Goal: Check status: Check status

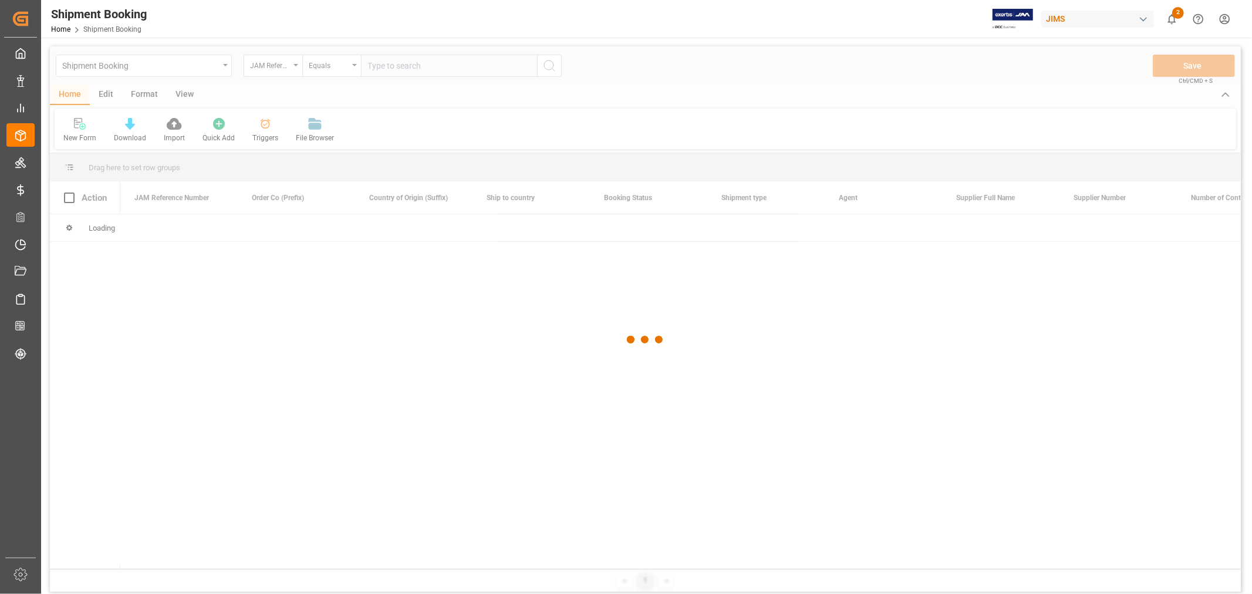
click at [424, 72] on div at bounding box center [645, 339] width 1191 height 587
click at [419, 66] on div at bounding box center [645, 339] width 1191 height 587
click at [418, 65] on div at bounding box center [645, 339] width 1191 height 587
click at [435, 62] on div at bounding box center [645, 339] width 1191 height 587
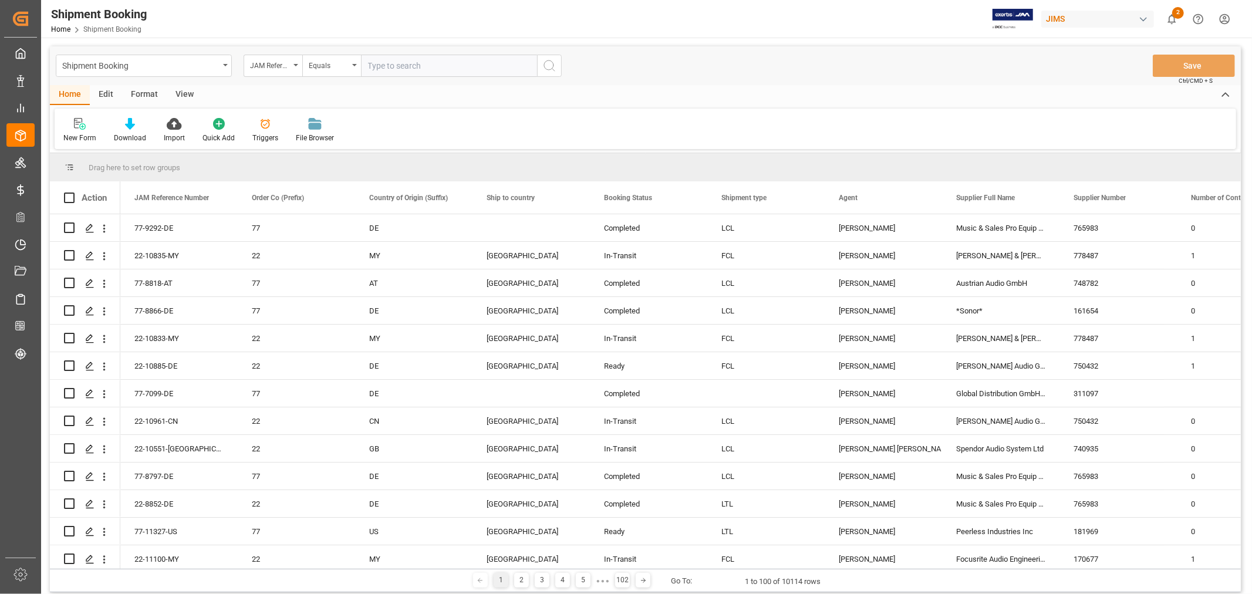
click at [394, 65] on input "text" at bounding box center [449, 66] width 176 height 22
paste input "77-10246-US"
type input "77-10246-US"
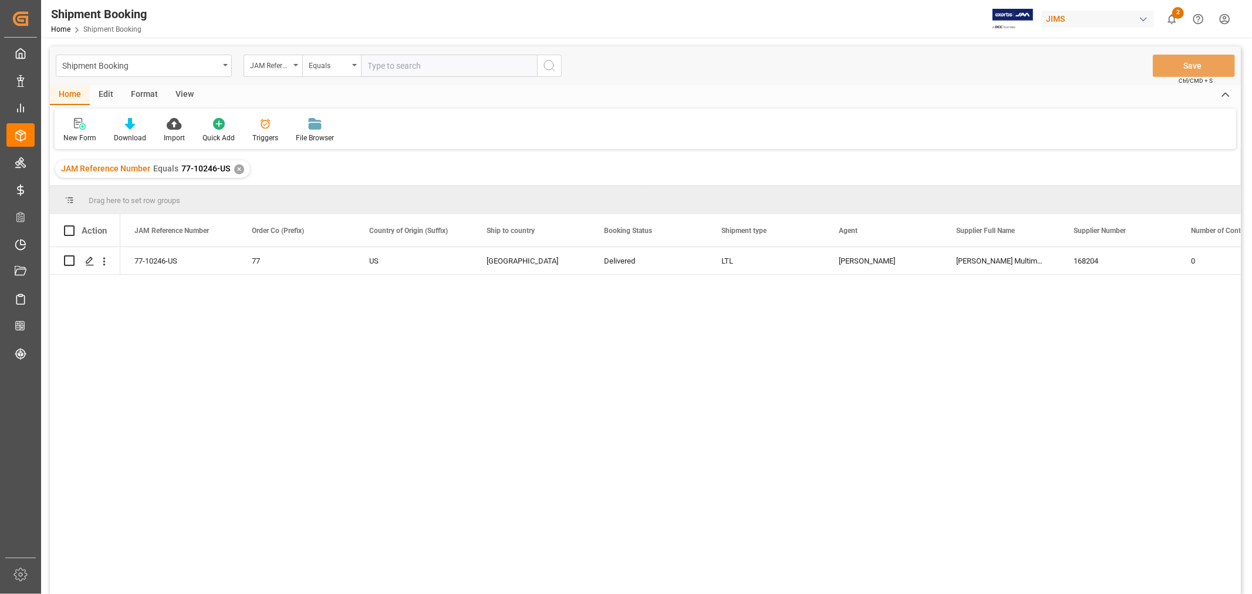
click at [173, 102] on div "View" at bounding box center [185, 95] width 36 height 20
drag, startPoint x: 75, startPoint y: 132, endPoint x: 69, endPoint y: 130, distance: 6.1
click at [75, 133] on div "Default" at bounding box center [74, 138] width 23 height 11
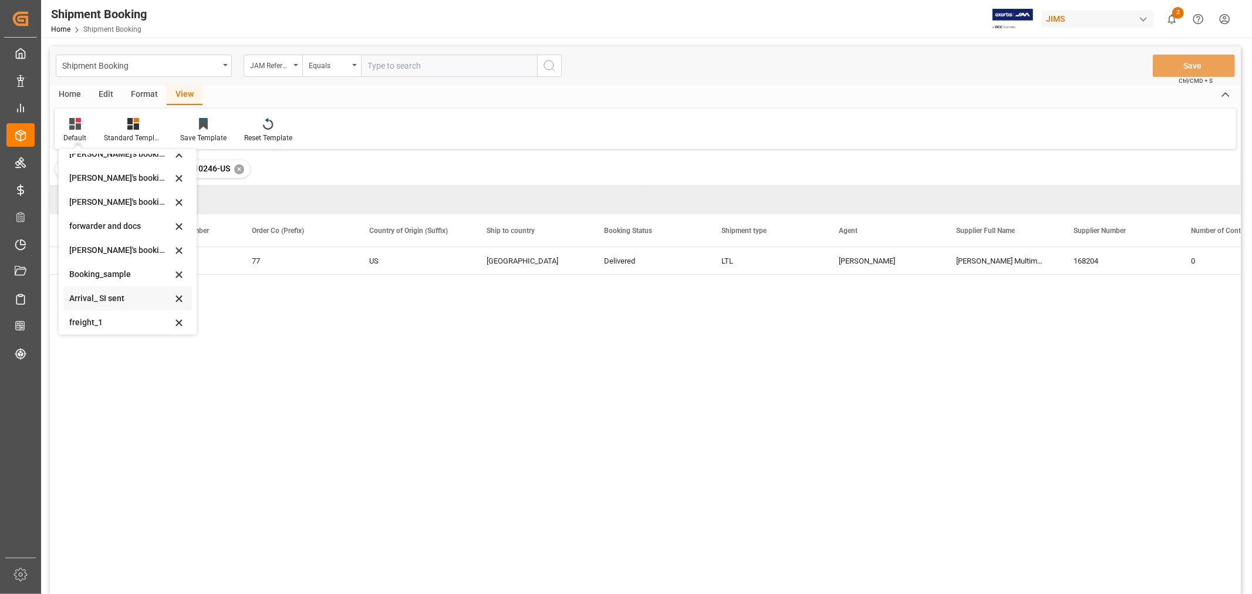
scroll to position [112, 0]
click at [109, 322] on div "booking_5" at bounding box center [120, 318] width 103 height 12
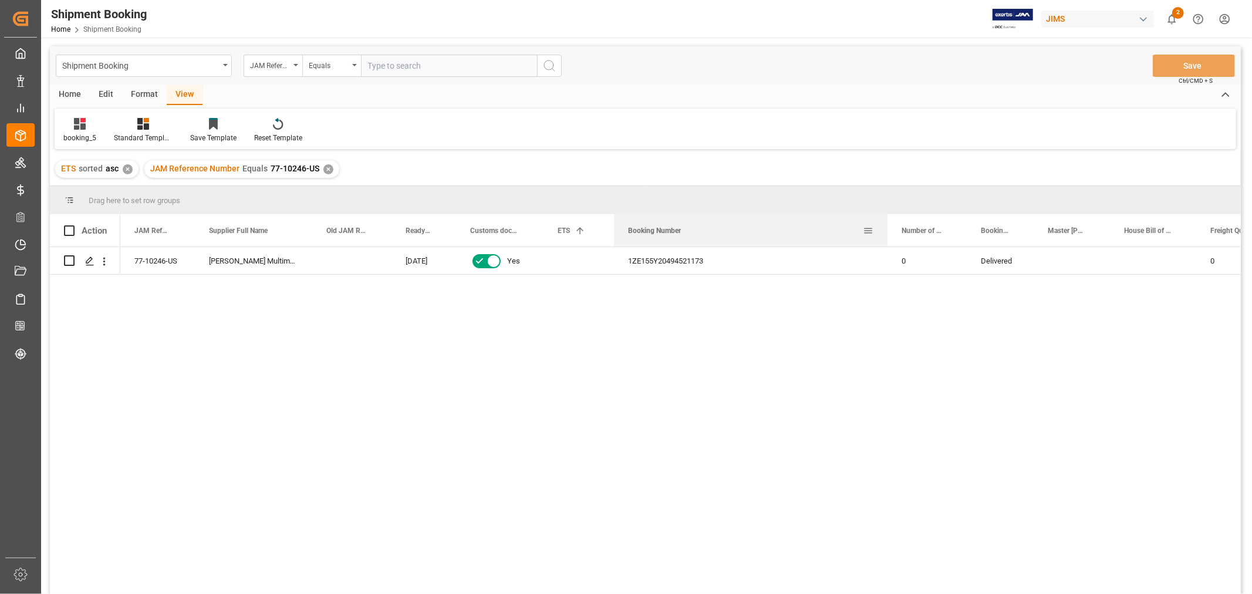
drag, startPoint x: 693, startPoint y: 223, endPoint x: 885, endPoint y: 222, distance: 191.9
click at [885, 222] on div at bounding box center [887, 230] width 5 height 32
click at [332, 169] on div "JAM Reference Number Equals 77-10246-US ✕" at bounding box center [241, 169] width 195 height 18
click at [323, 168] on div "✕" at bounding box center [328, 169] width 10 height 10
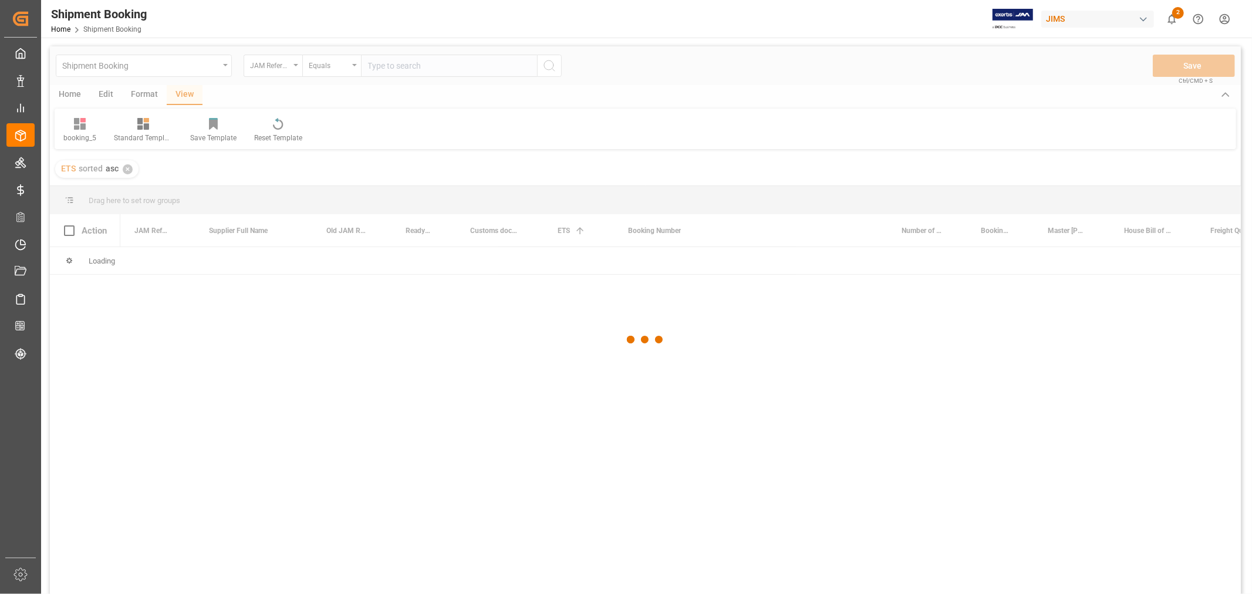
click at [391, 67] on div at bounding box center [645, 339] width 1191 height 587
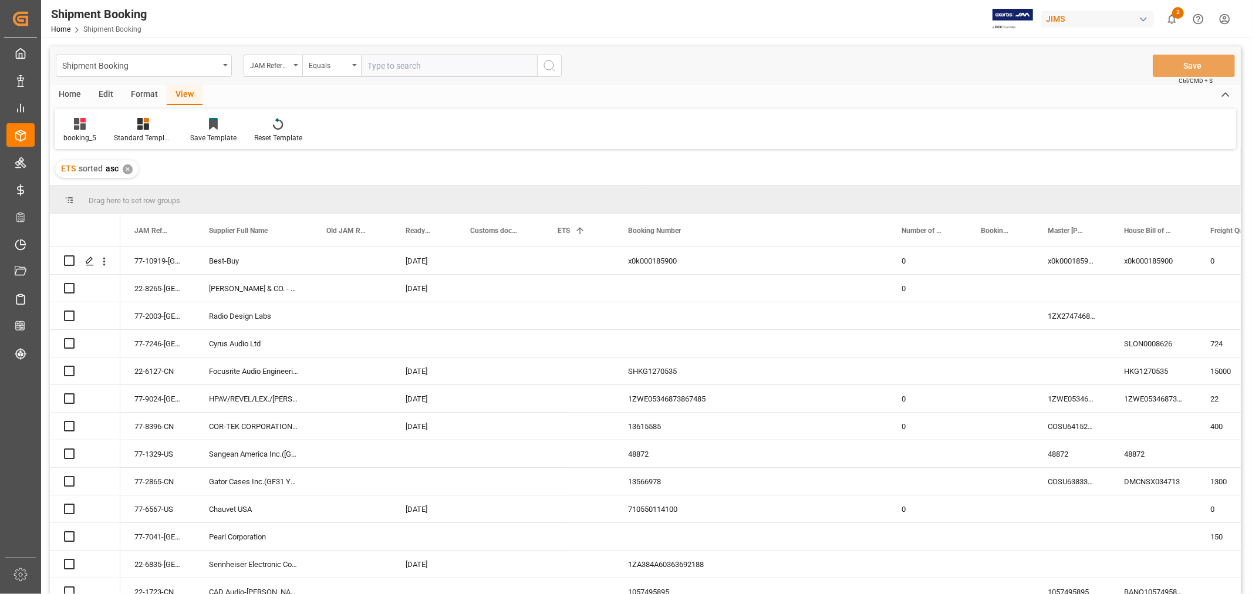
click at [391, 67] on input "text" at bounding box center [449, 66] width 176 height 22
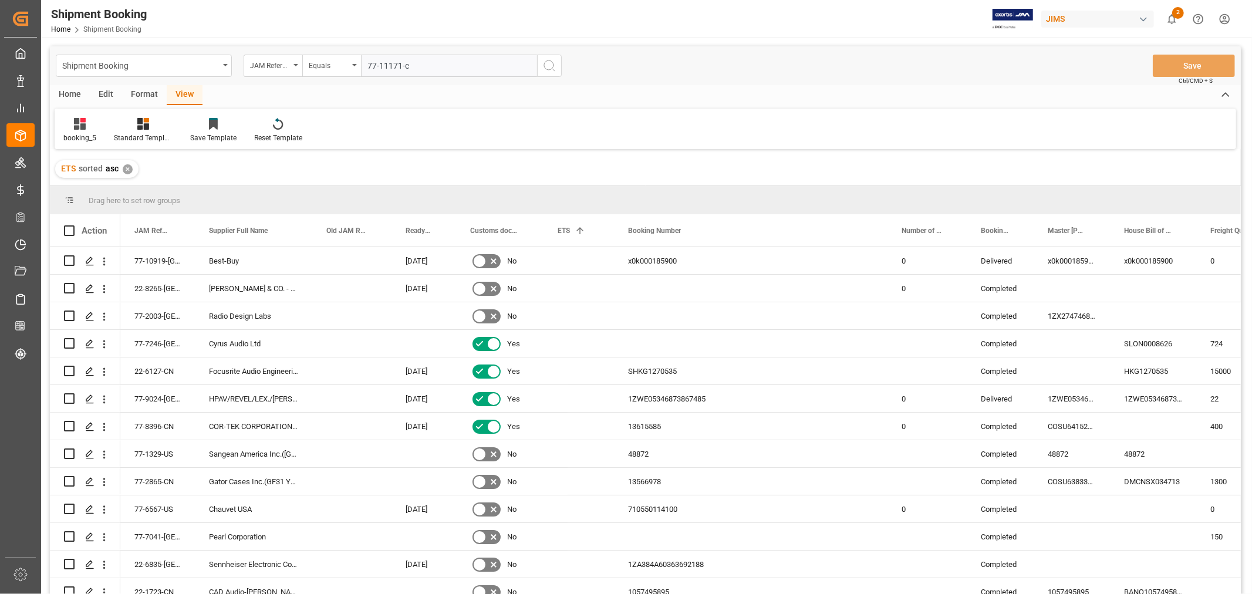
type input "77-11171-cn"
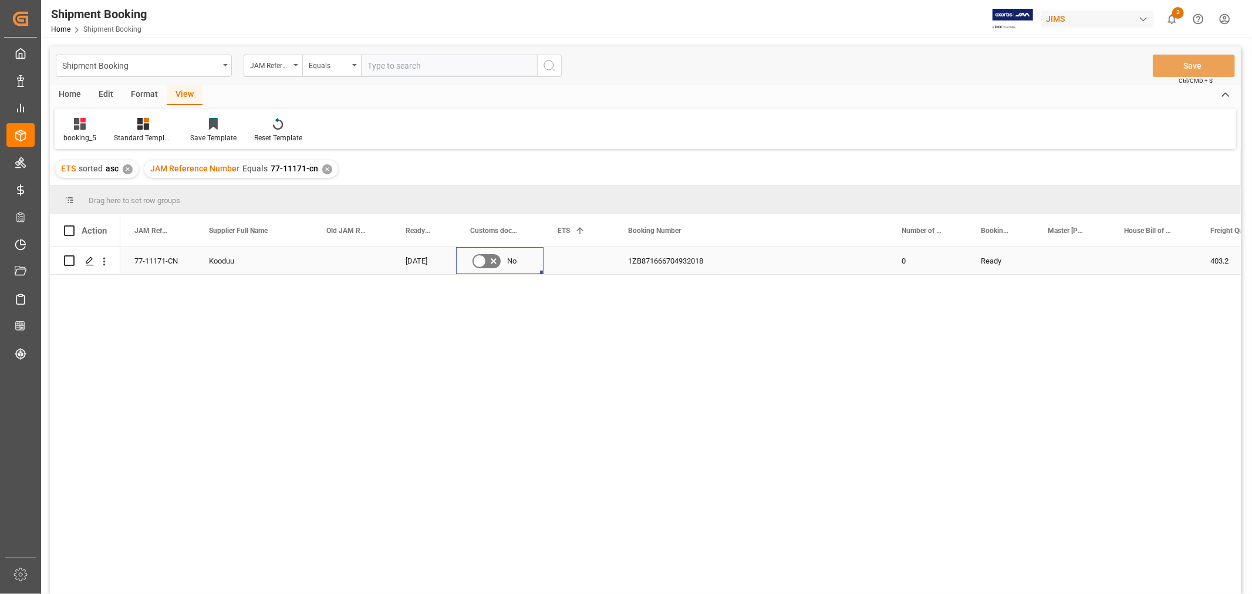
click at [480, 254] on icon "Press SPACE to select this row." at bounding box center [479, 261] width 14 height 14
click at [0, 0] on input "Press SPACE to select this row." at bounding box center [0, 0] width 0 height 0
click at [572, 261] on div "Press SPACE to select this row." at bounding box center [578, 260] width 70 height 27
click at [1188, 61] on button "Save" at bounding box center [1194, 66] width 82 height 22
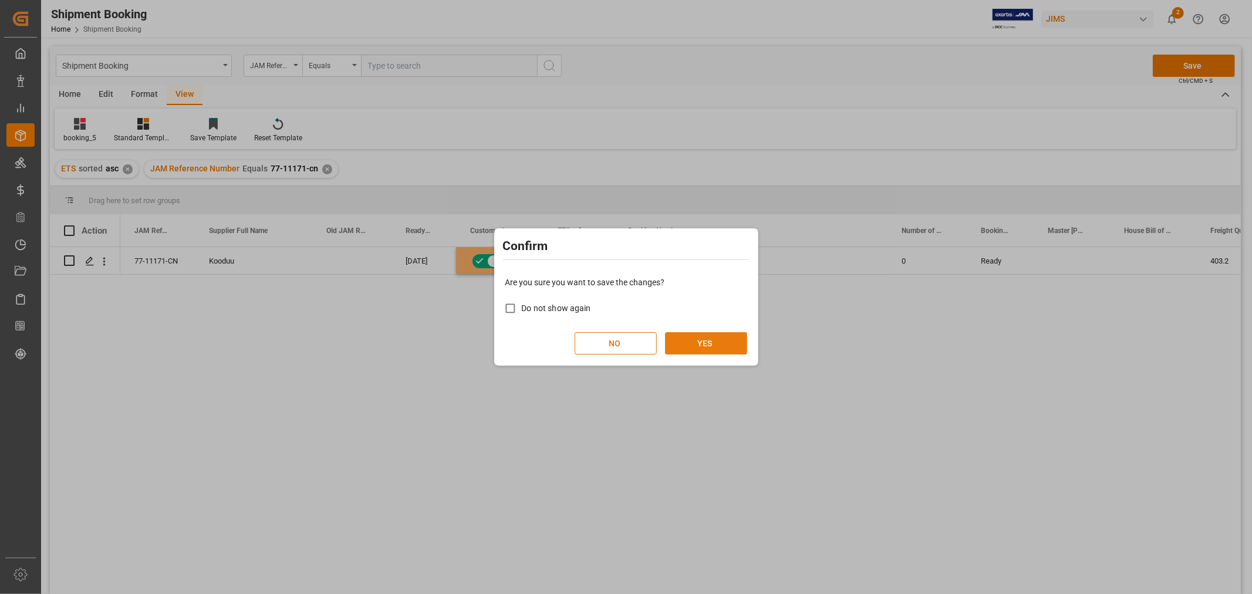
click at [711, 339] on button "YES" at bounding box center [706, 343] width 82 height 22
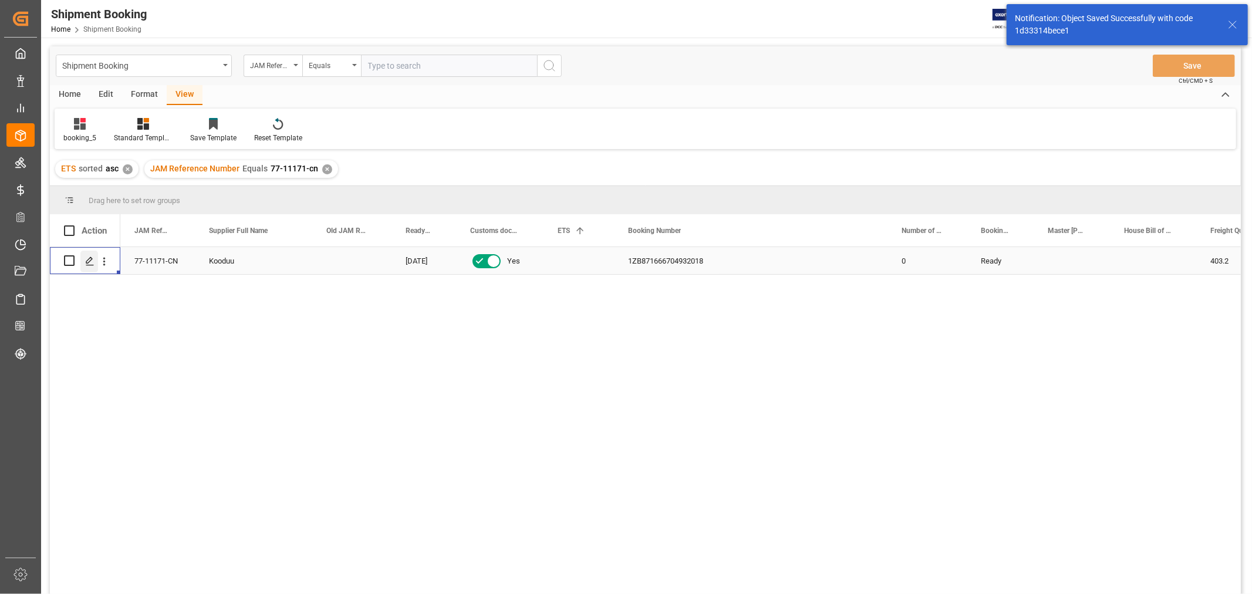
click at [90, 261] on icon "Press SPACE to select this row." at bounding box center [89, 260] width 9 height 9
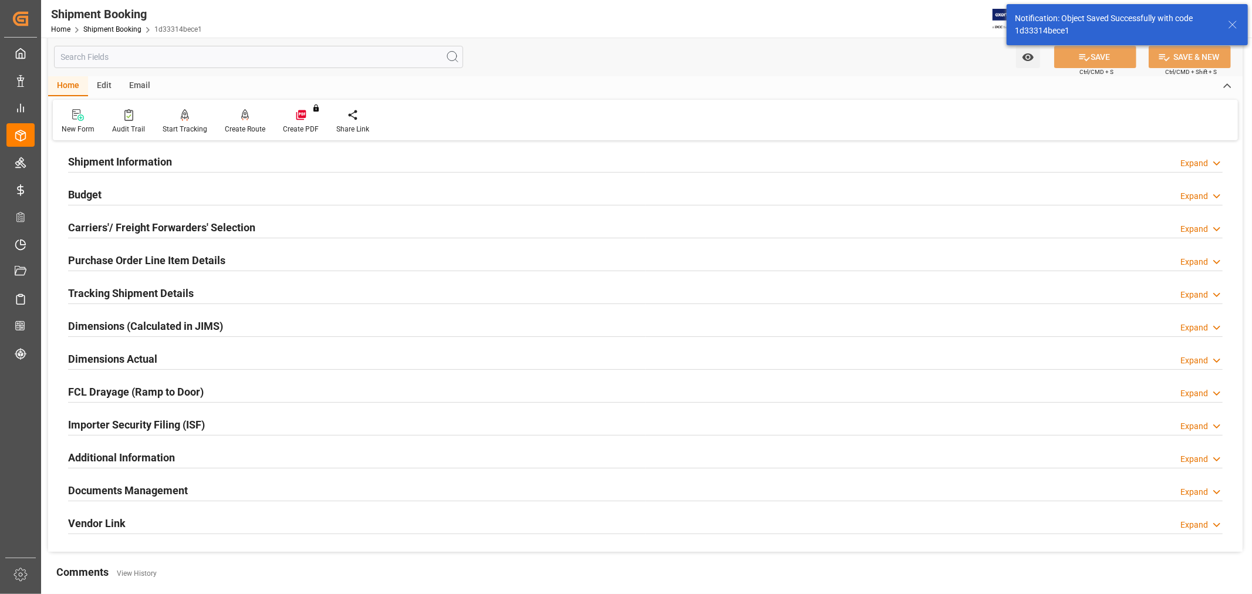
scroll to position [288, 0]
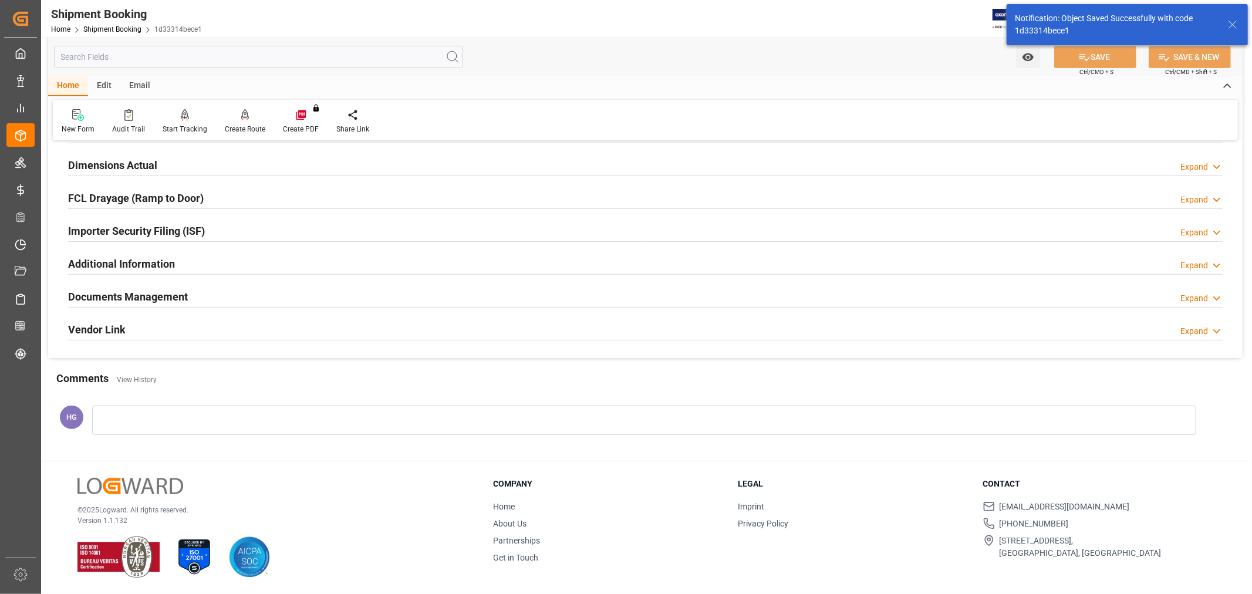
click at [162, 292] on h2 "Documents Management" at bounding box center [128, 297] width 120 height 16
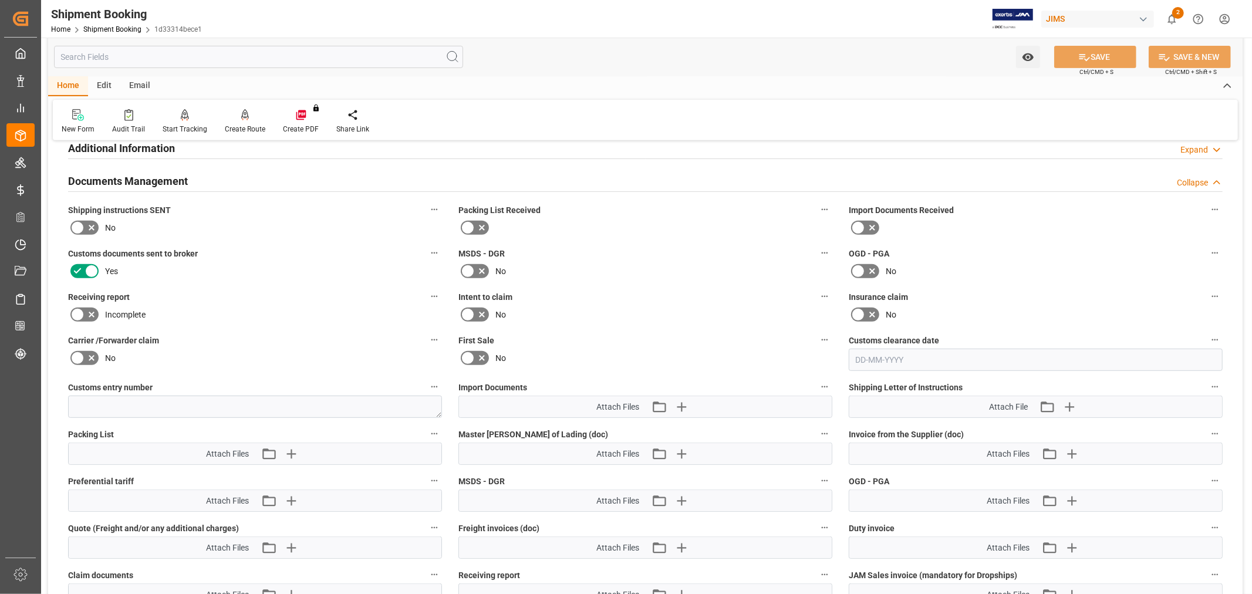
scroll to position [418, 0]
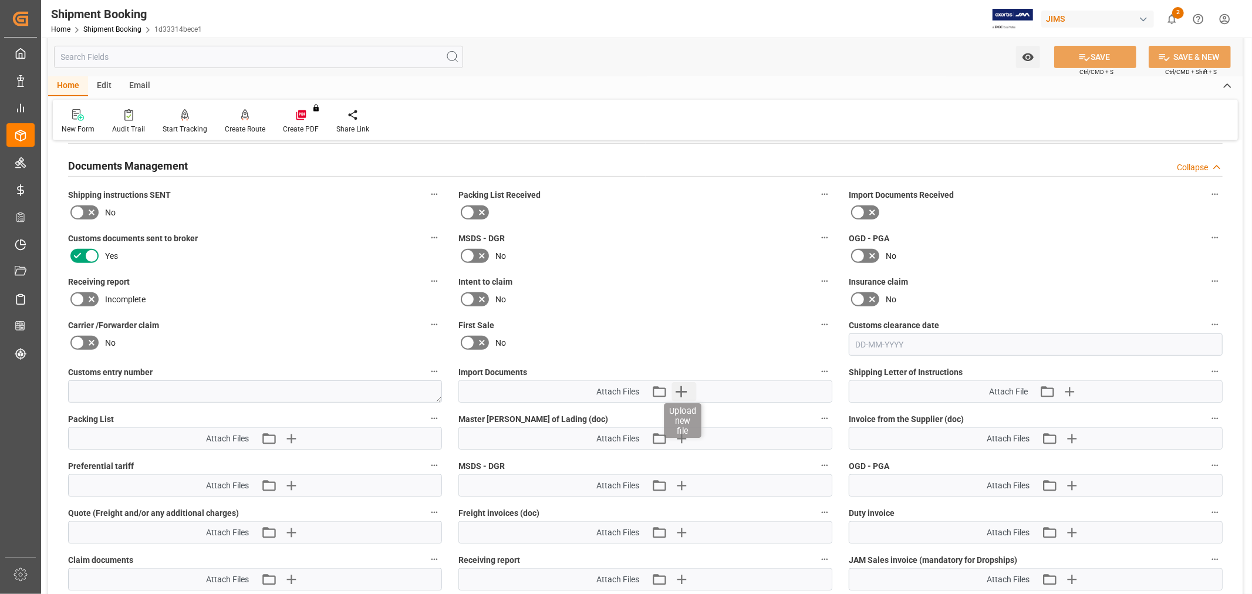
click at [681, 386] on icon "button" at bounding box center [680, 391] width 11 height 11
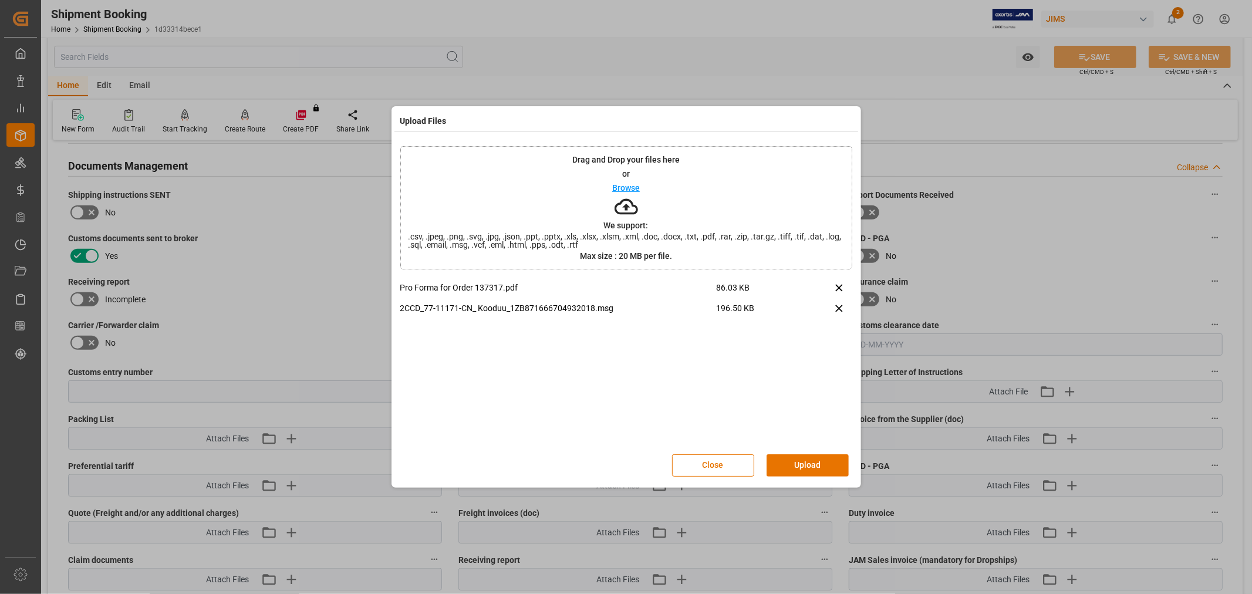
click at [729, 113] on div "Upload Files" at bounding box center [626, 120] width 464 height 22
click at [825, 465] on button "Upload" at bounding box center [807, 465] width 82 height 22
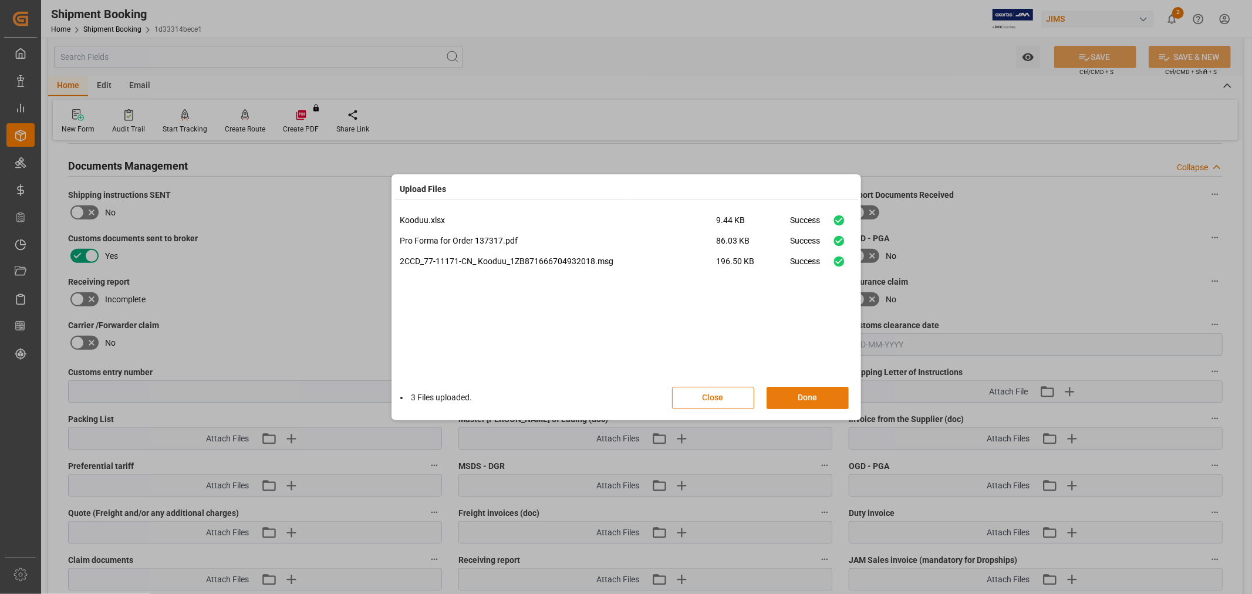
click at [796, 397] on button "Done" at bounding box center [807, 398] width 82 height 22
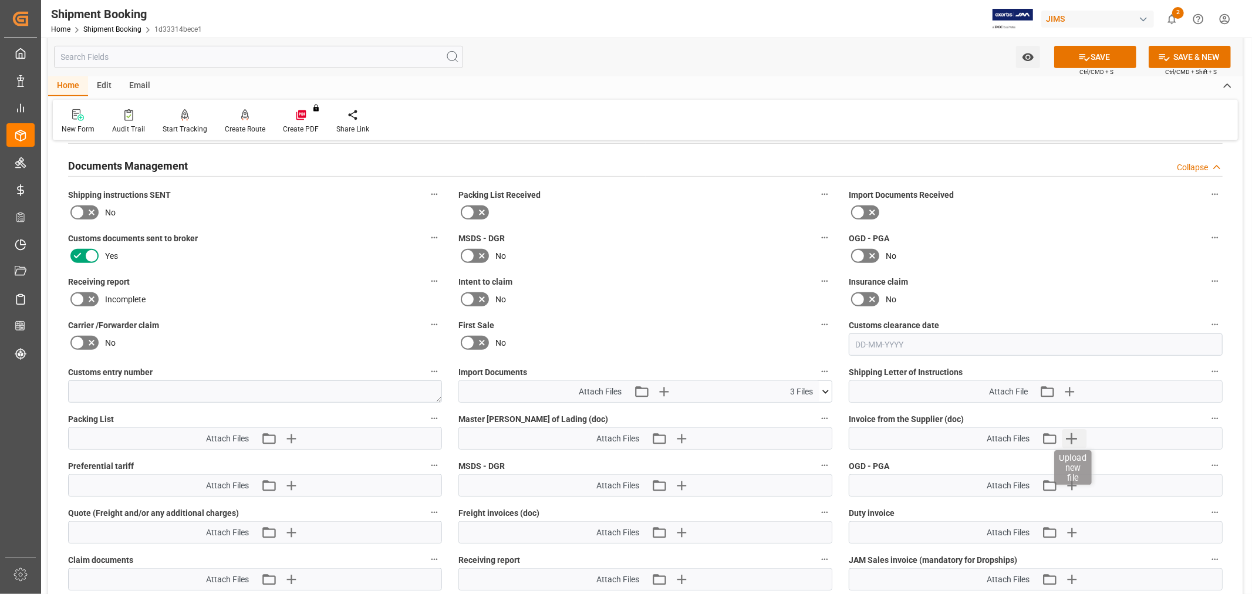
click at [1070, 436] on icon "button" at bounding box center [1071, 438] width 11 height 11
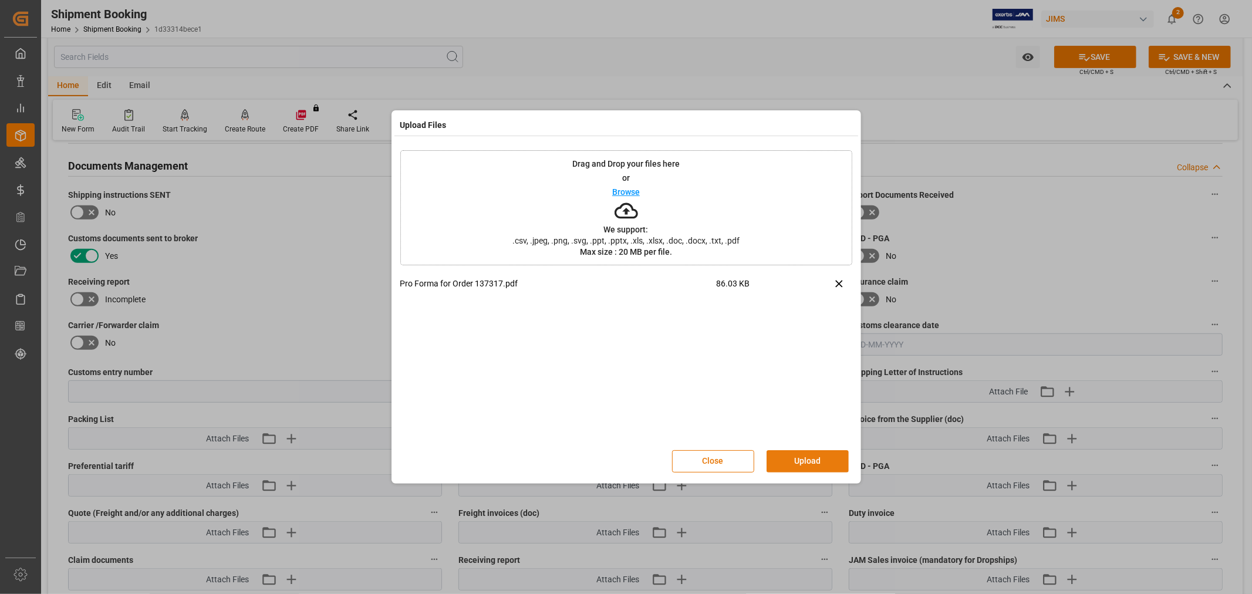
click at [798, 450] on button "Upload" at bounding box center [807, 461] width 82 height 22
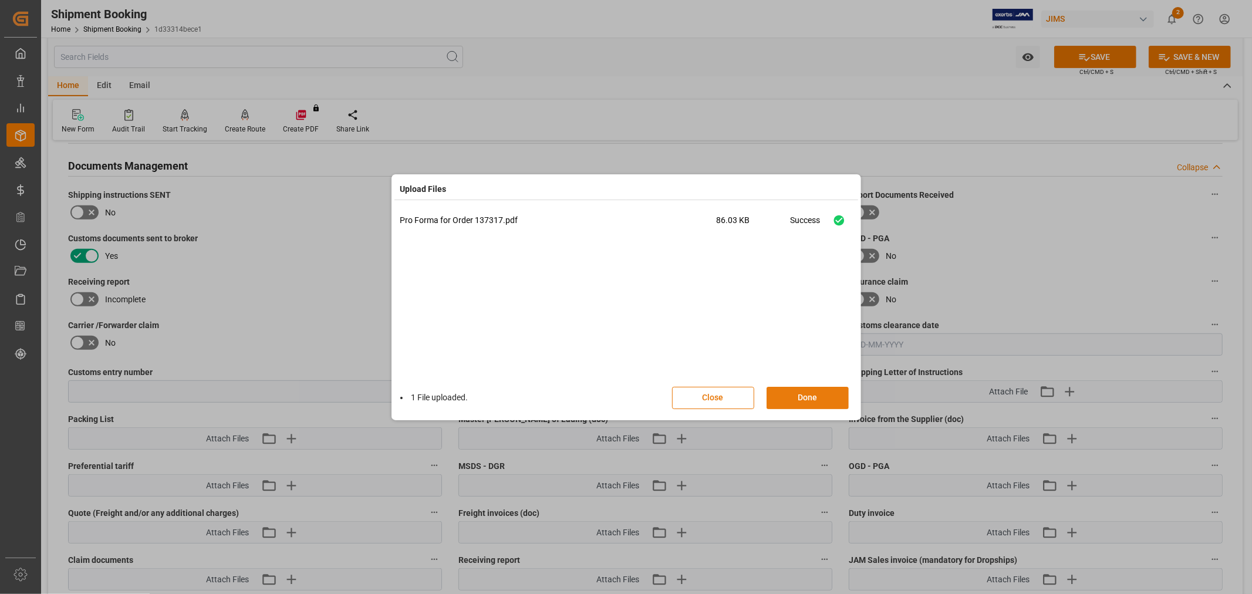
click at [800, 400] on button "Done" at bounding box center [807, 398] width 82 height 22
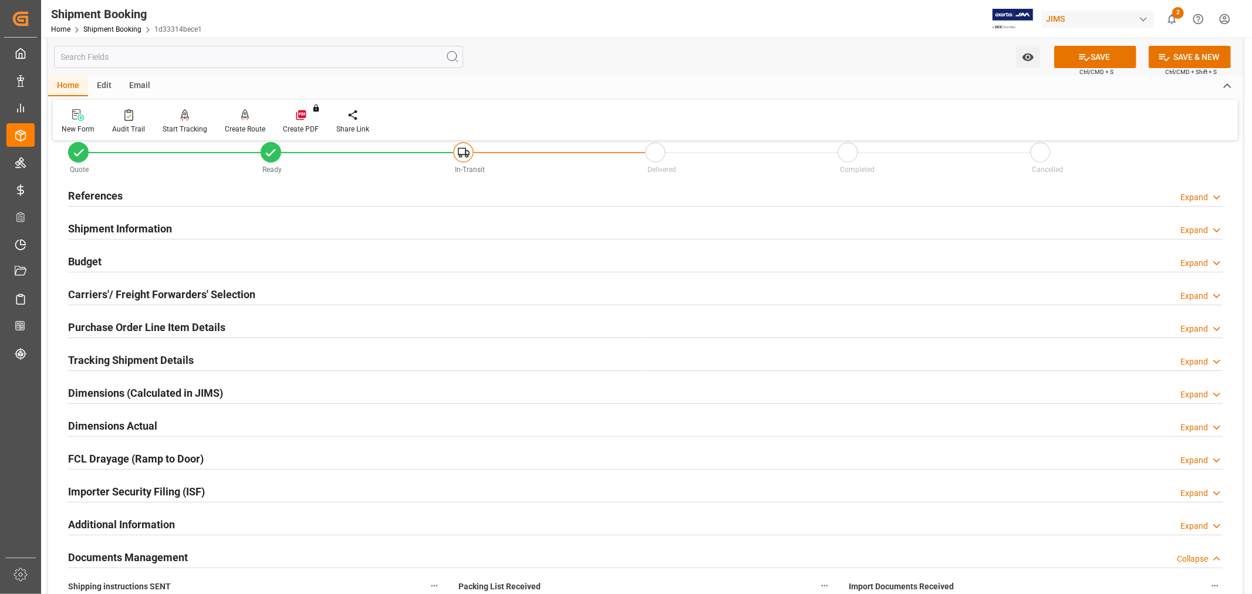
scroll to position [0, 0]
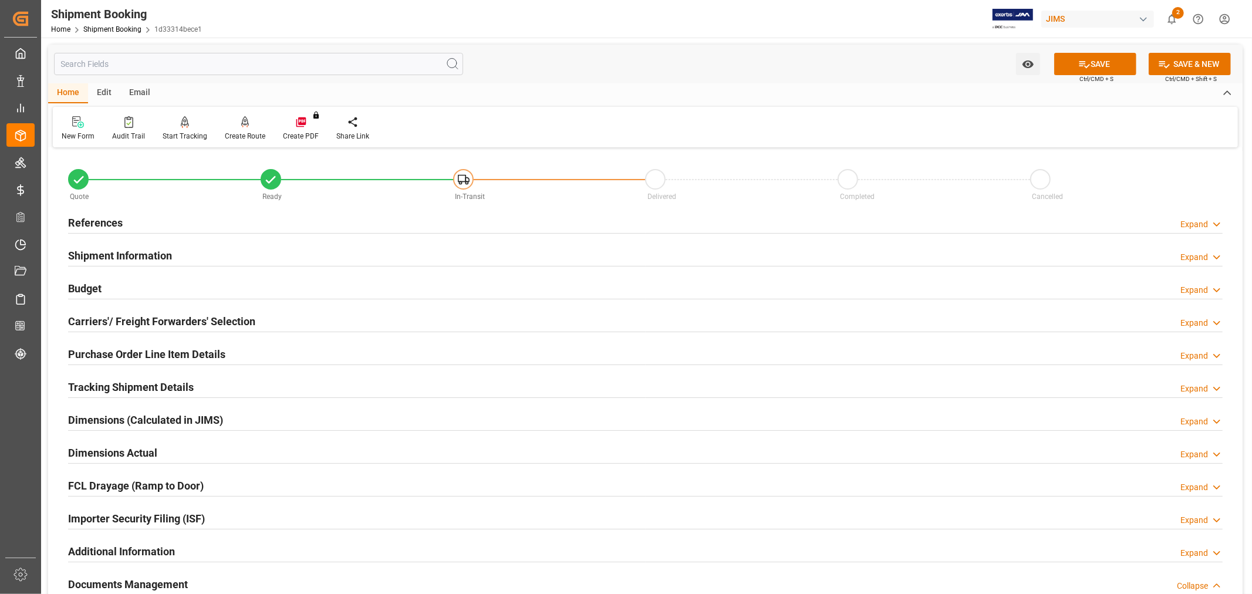
click at [100, 218] on h2 "References" at bounding box center [95, 223] width 55 height 16
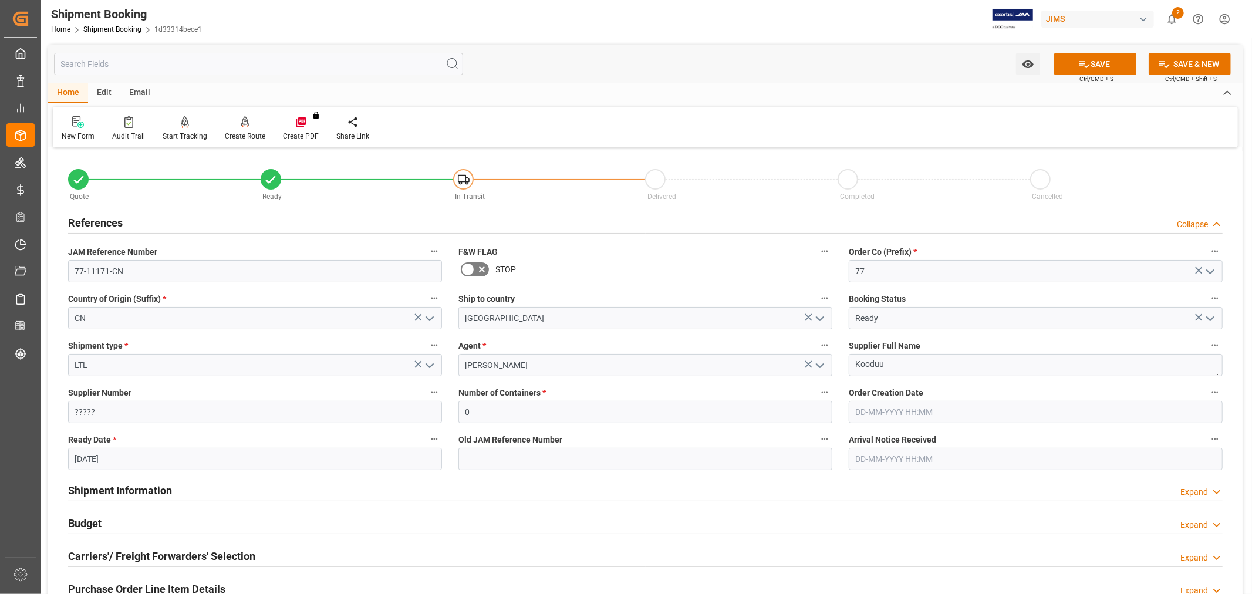
click at [71, 216] on h2 "References" at bounding box center [95, 223] width 55 height 16
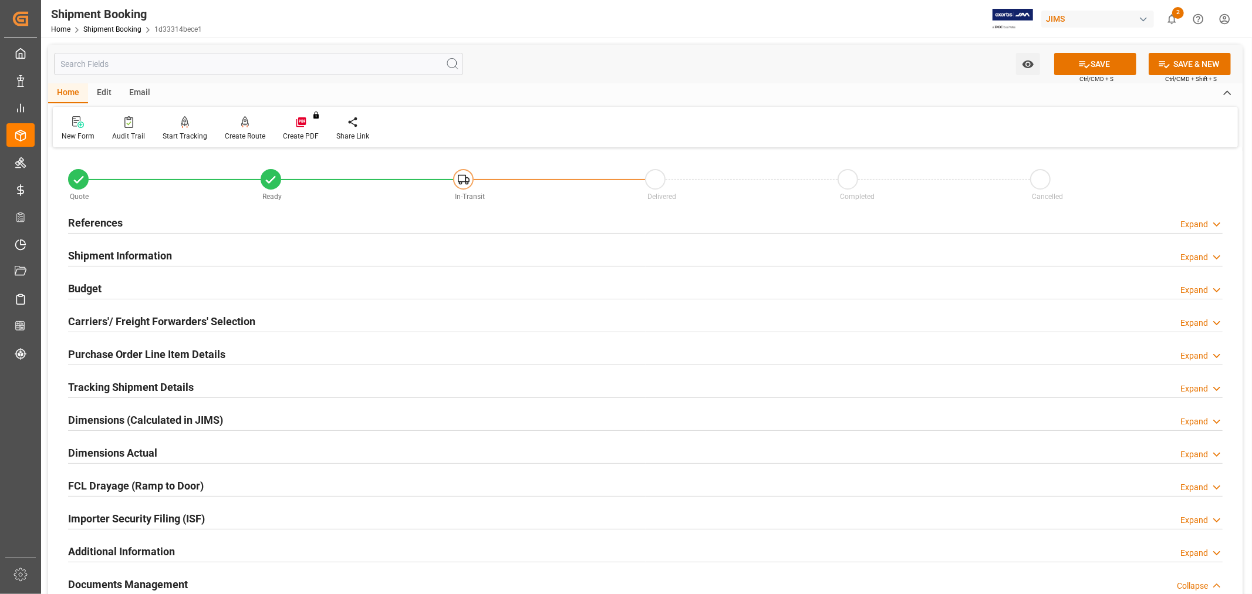
click at [114, 258] on h2 "Shipment Information" at bounding box center [120, 256] width 104 height 16
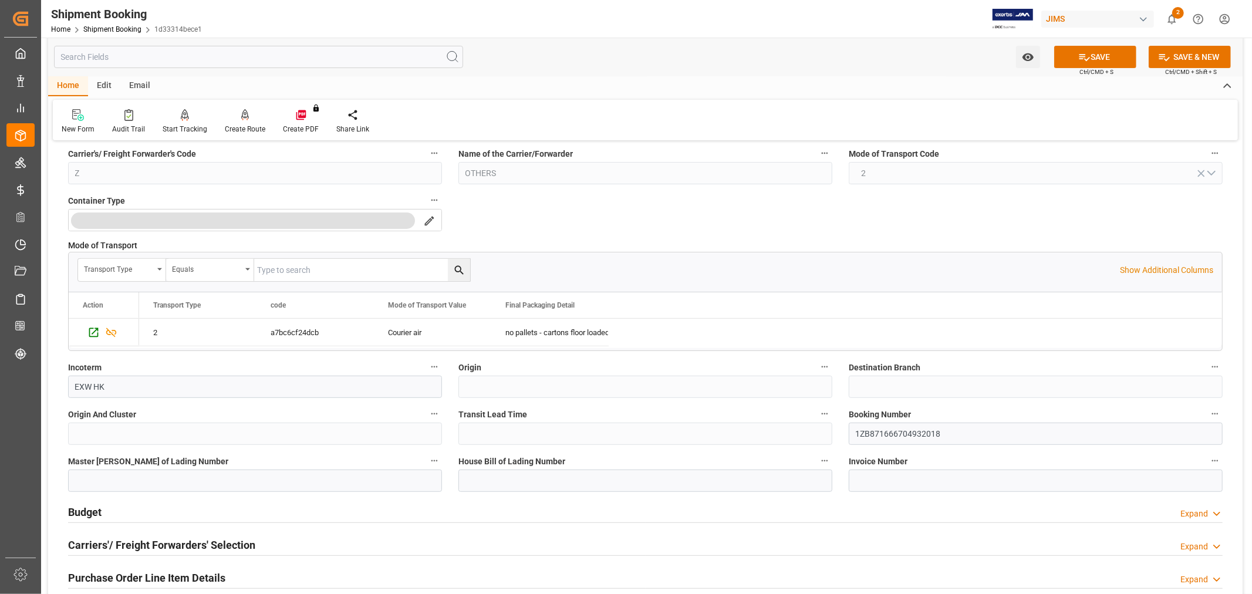
scroll to position [261, 0]
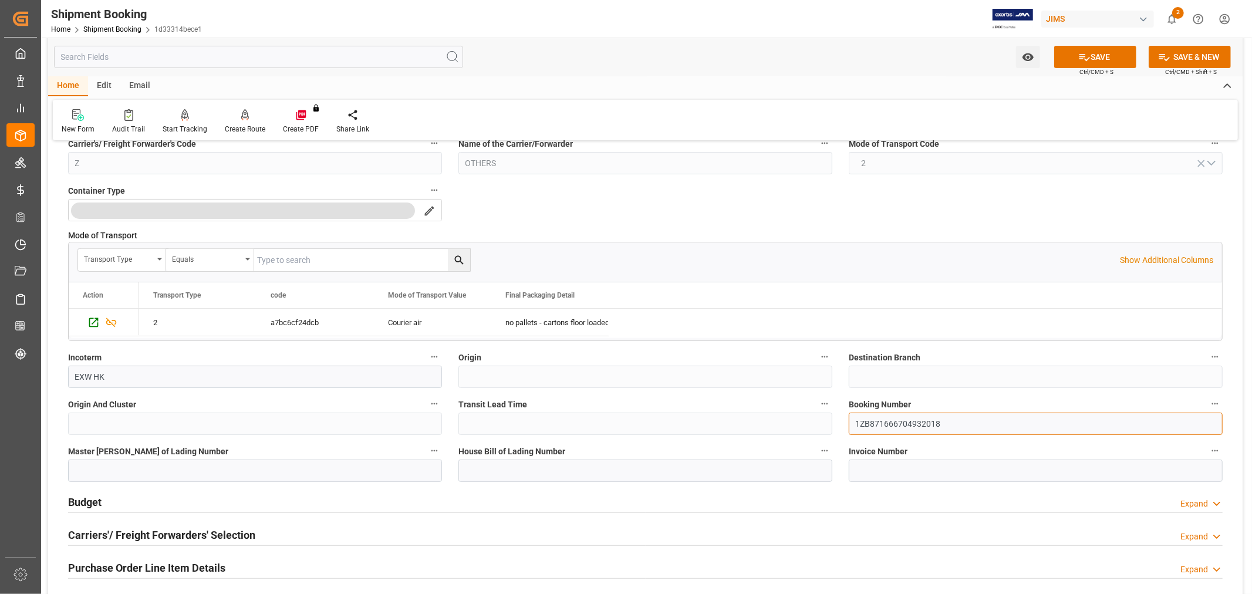
drag, startPoint x: 972, startPoint y: 428, endPoint x: 840, endPoint y: 423, distance: 132.2
click at [840, 423] on div "Booking Number 1ZB871666704932018" at bounding box center [1035, 415] width 390 height 47
